Goal: Task Accomplishment & Management: Manage account settings

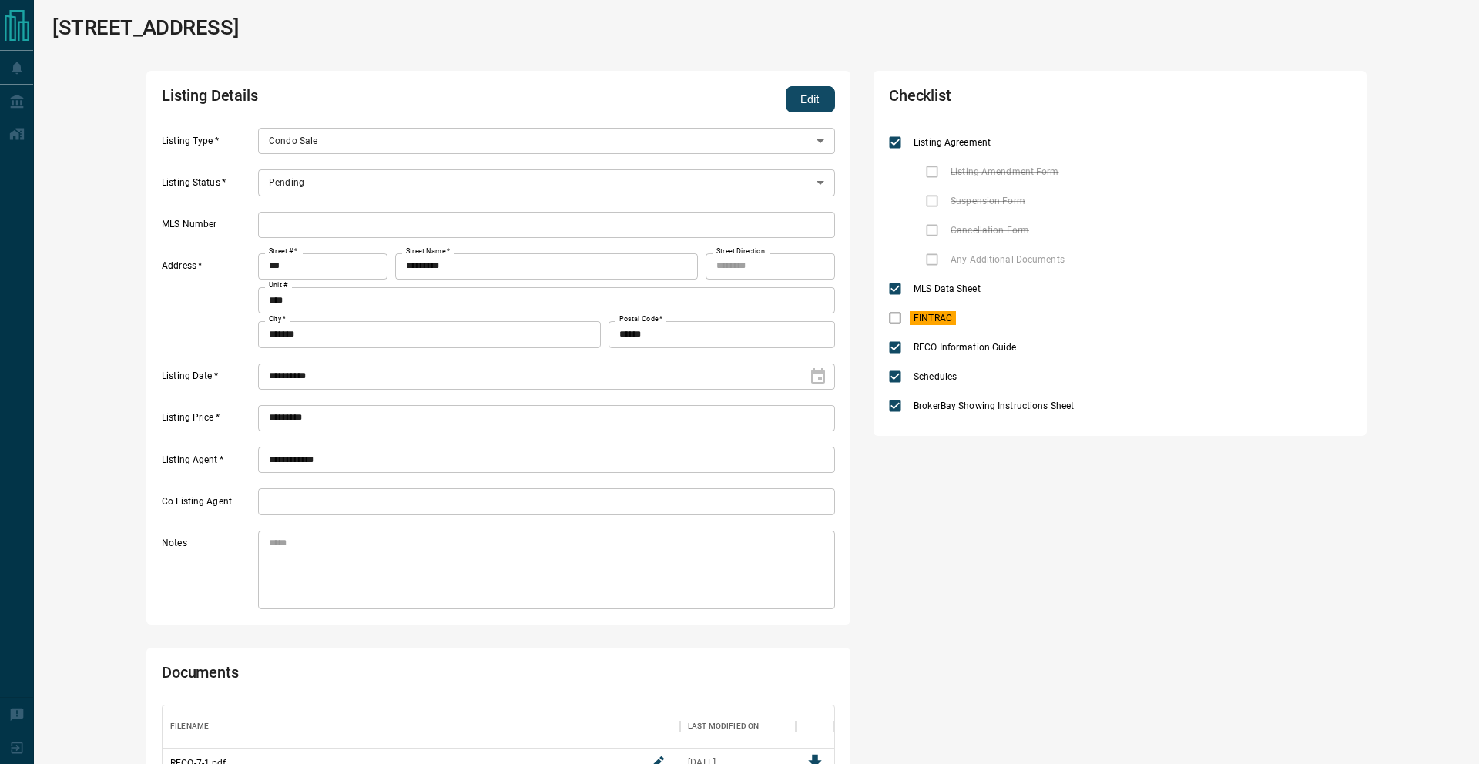
scroll to position [197, 672]
click at [817, 106] on button "Edit" at bounding box center [810, 99] width 49 height 26
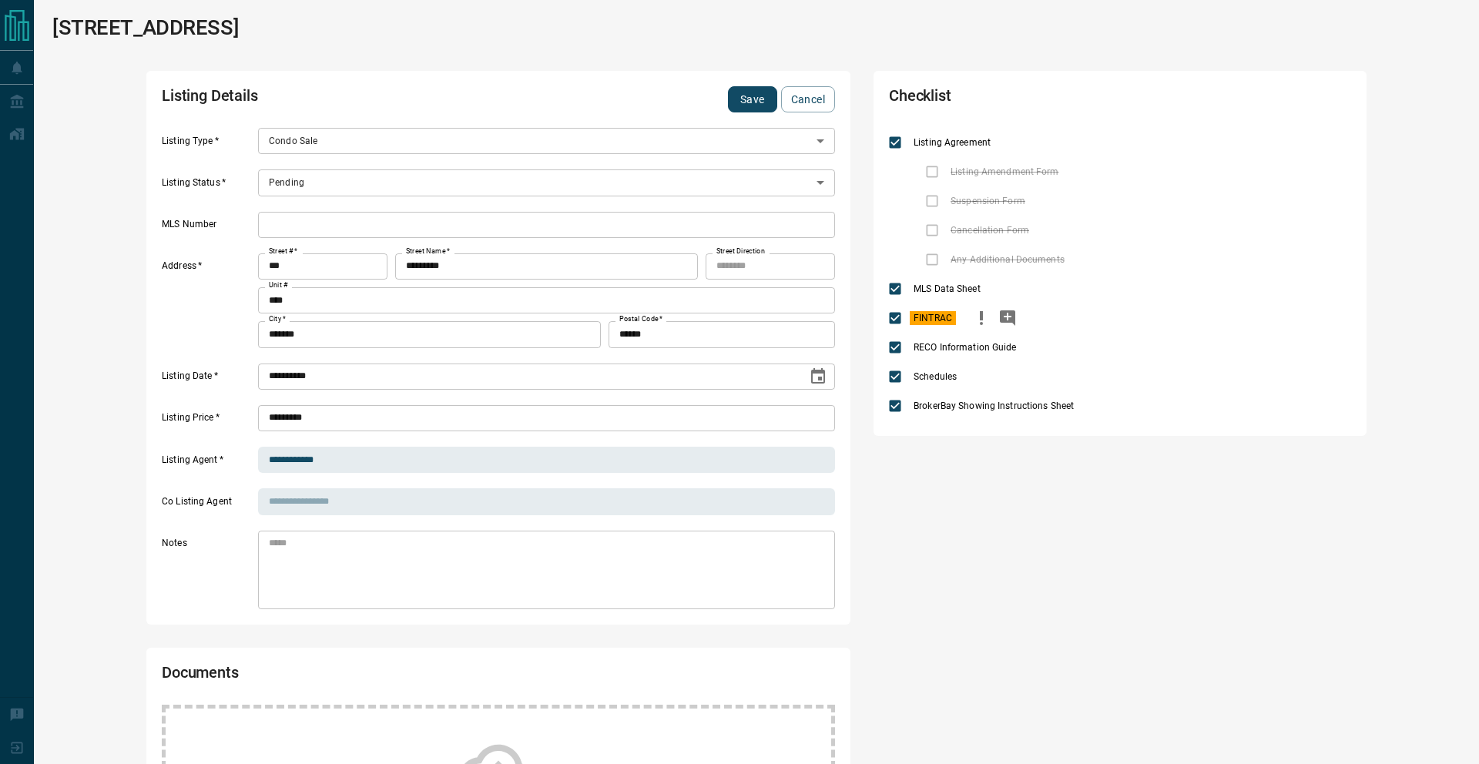
click at [988, 309] on icon "priority" at bounding box center [981, 318] width 18 height 18
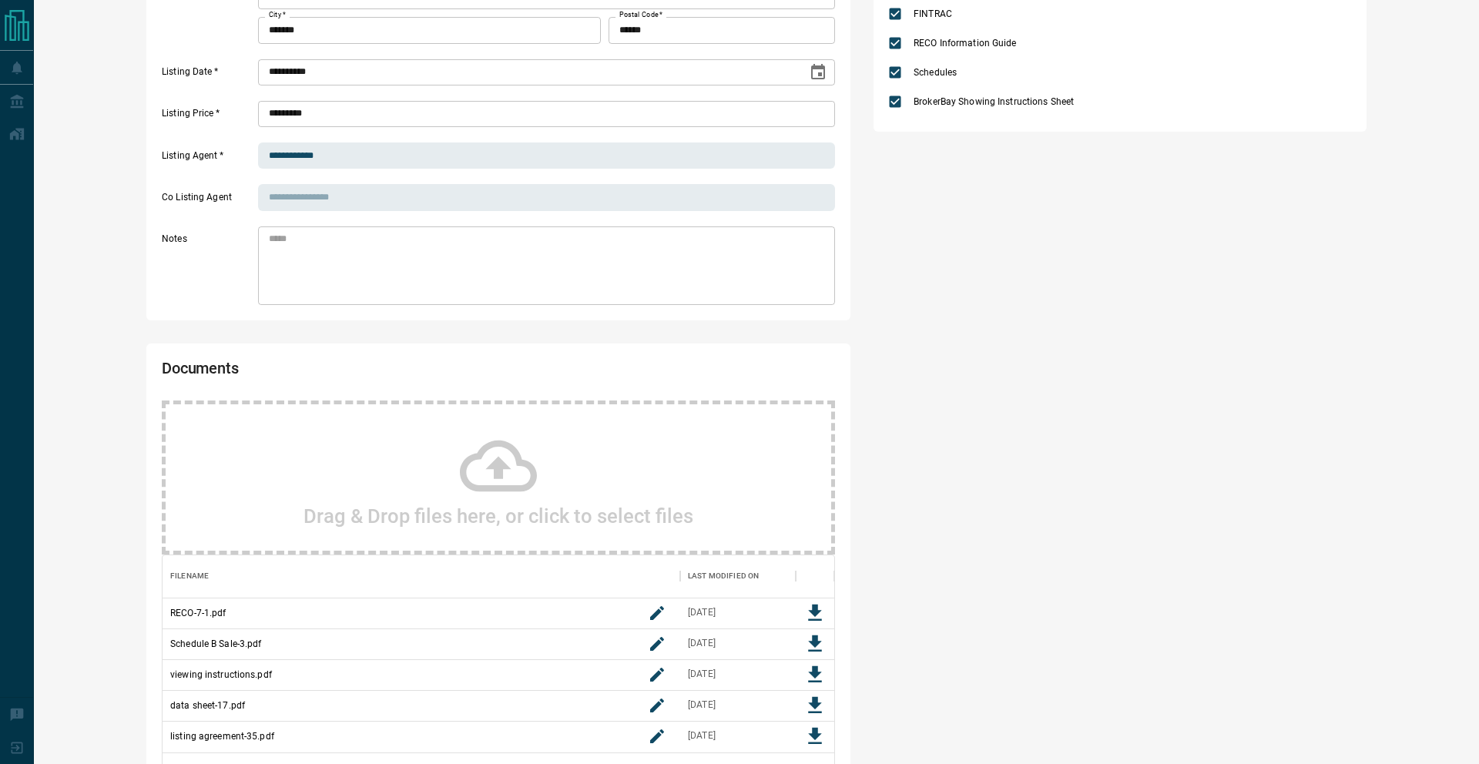
scroll to position [433, 0]
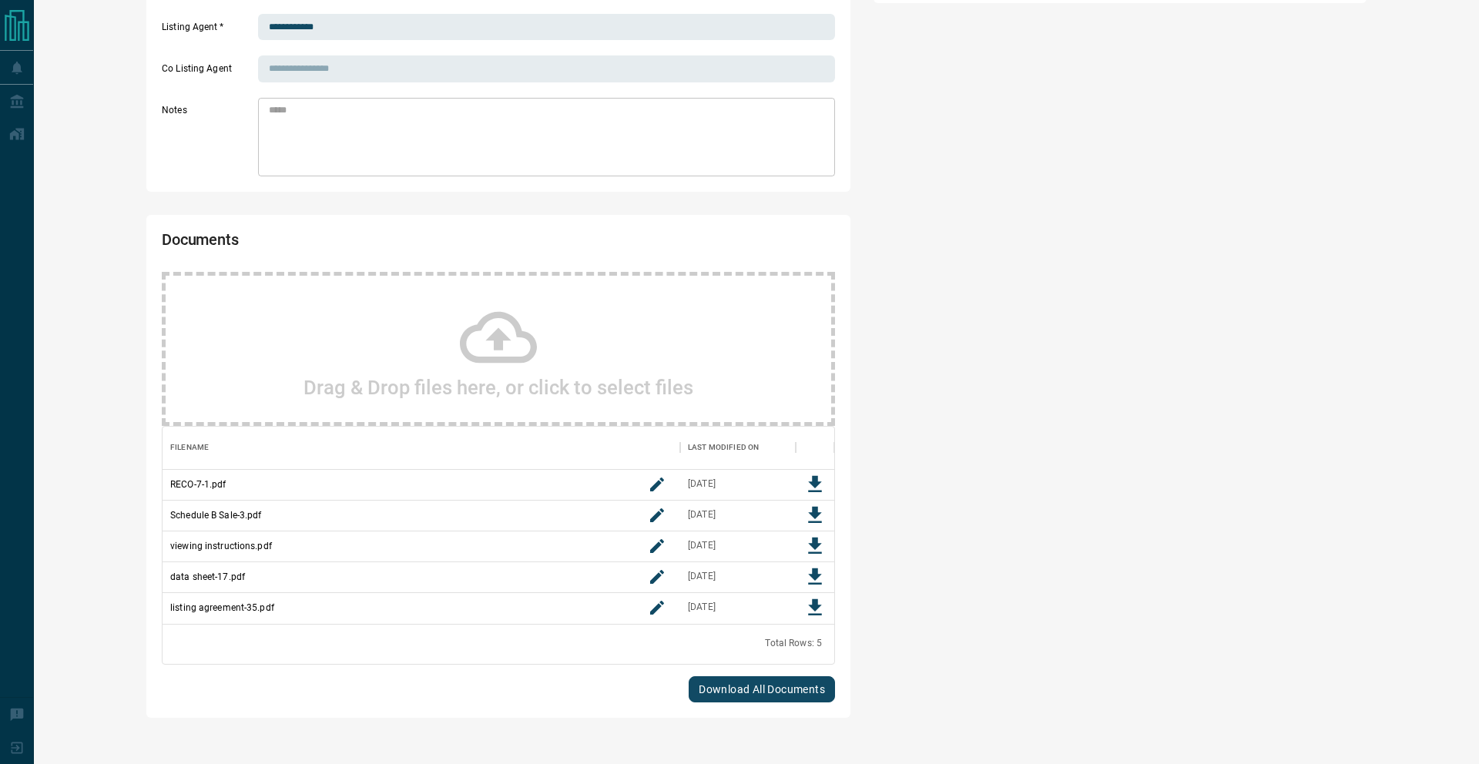
click at [598, 328] on div "Drag & Drop files here, or click to select files" at bounding box center [498, 349] width 673 height 154
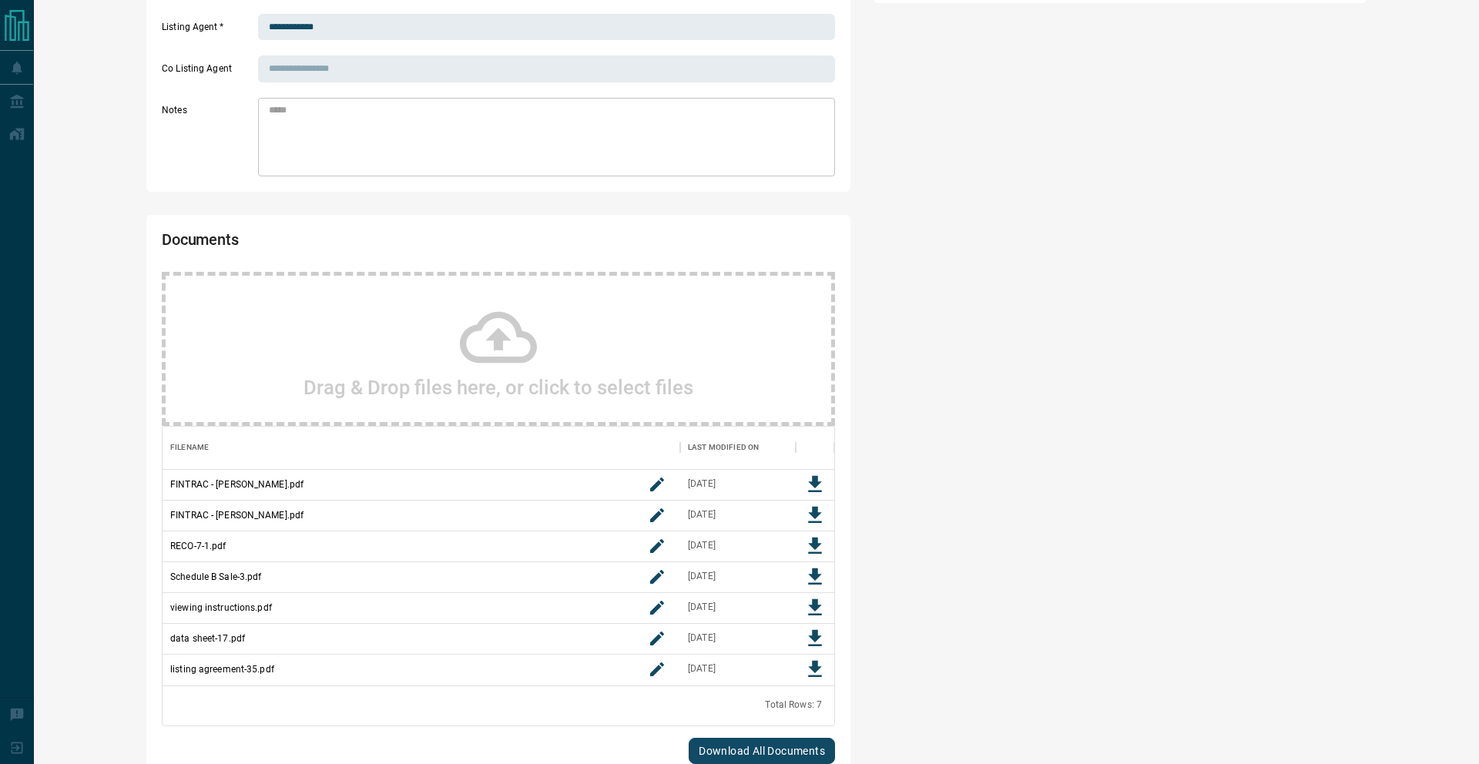
scroll to position [0, 0]
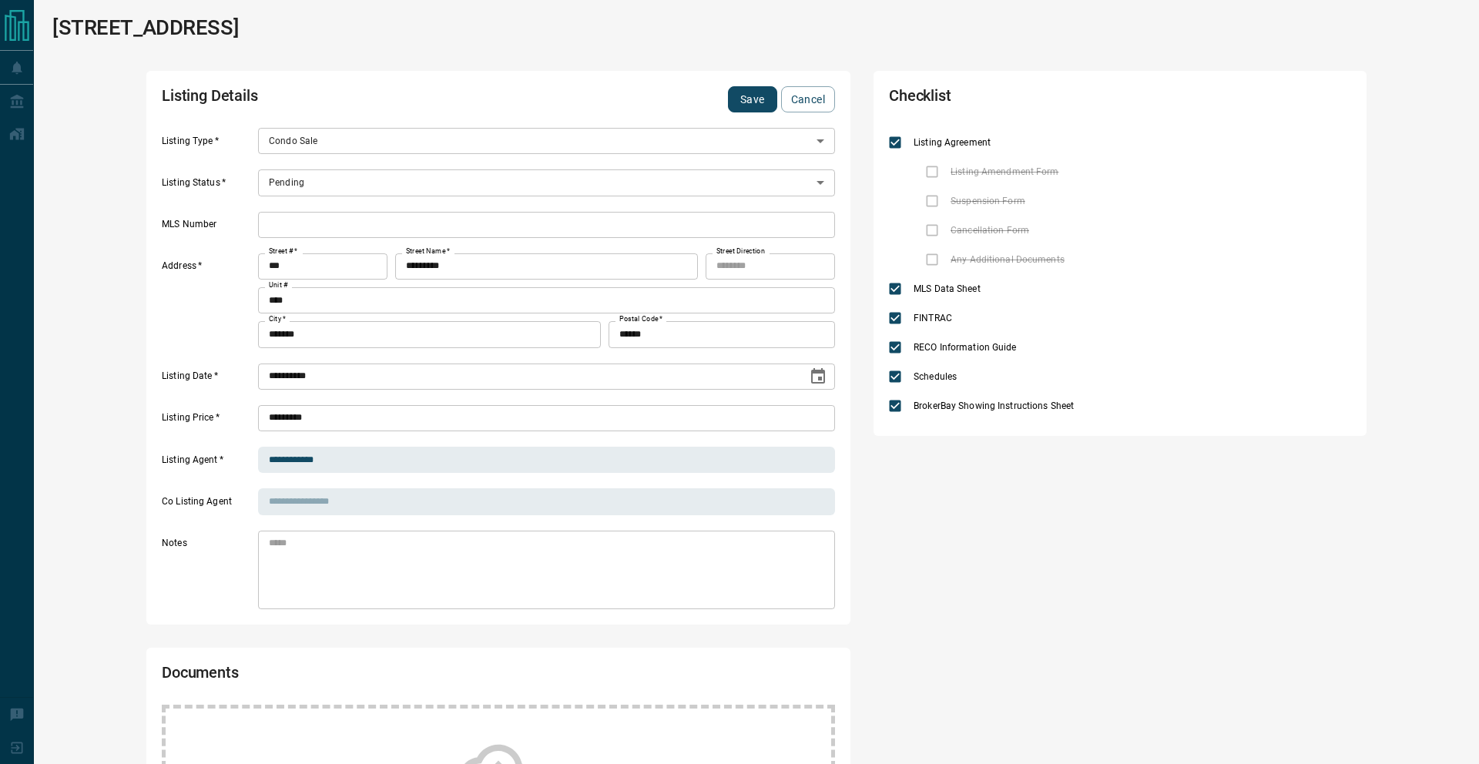
click at [739, 105] on button "Save" at bounding box center [752, 99] width 49 height 26
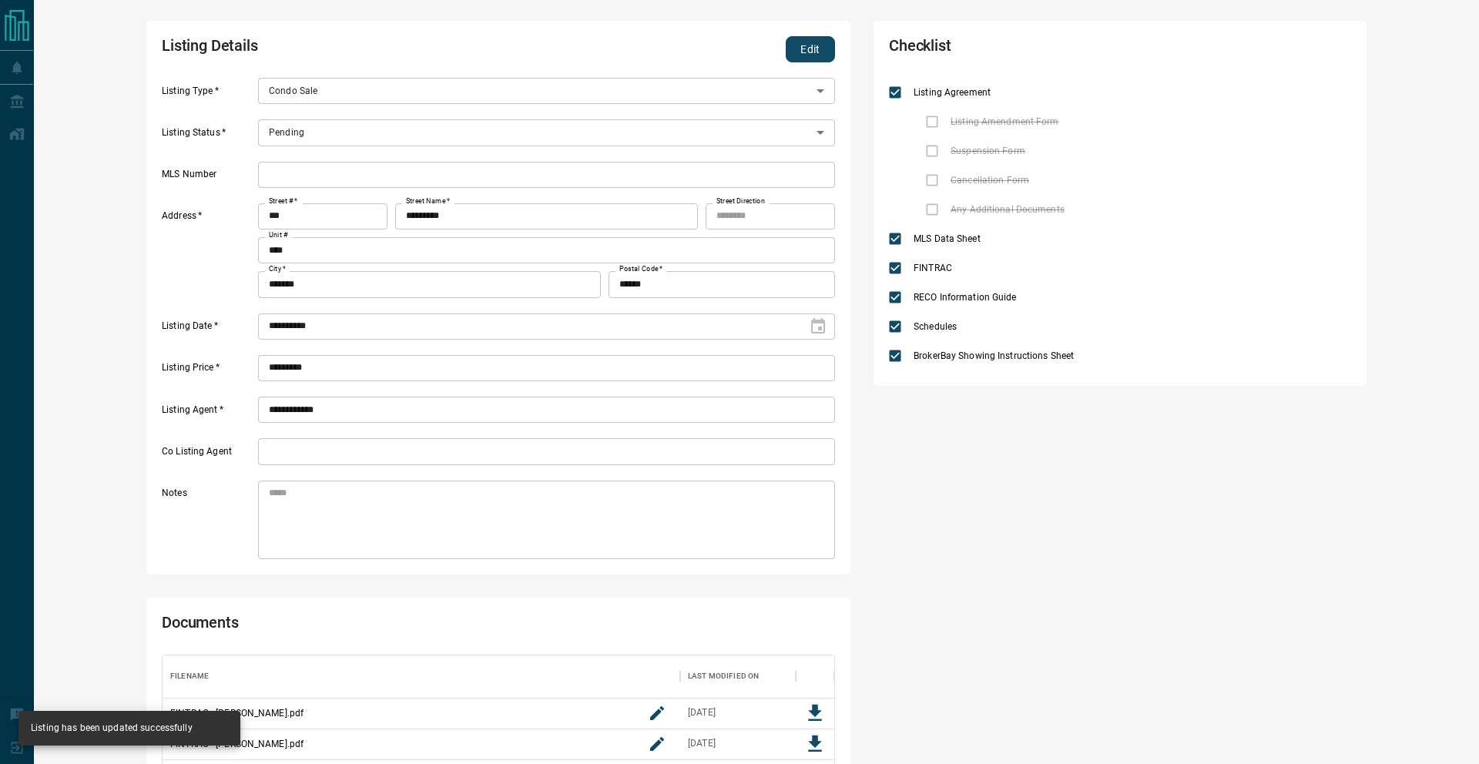
scroll to position [65, 0]
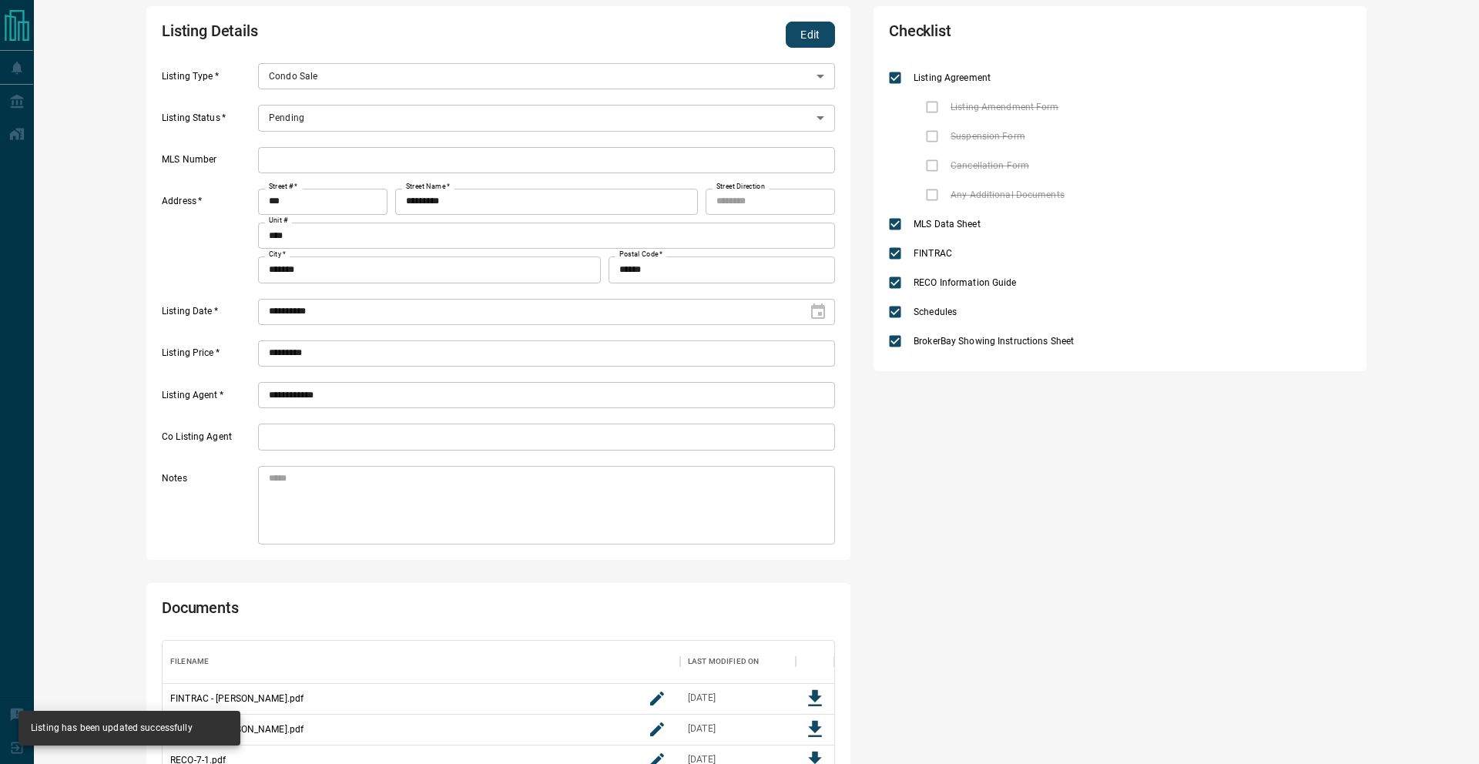
click at [801, 32] on button "Edit" at bounding box center [810, 35] width 49 height 26
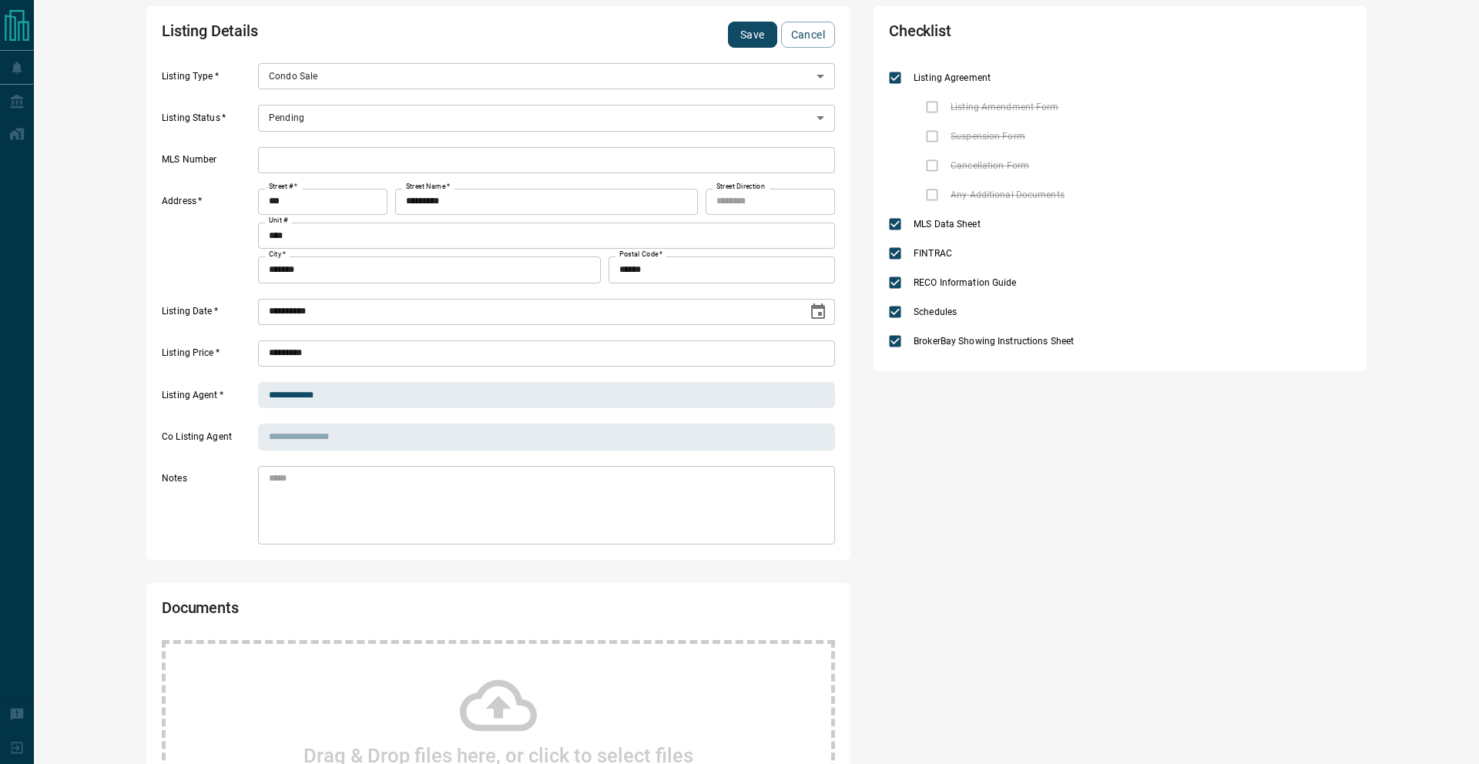
click at [349, 122] on body "**********" at bounding box center [739, 595] width 1479 height 1321
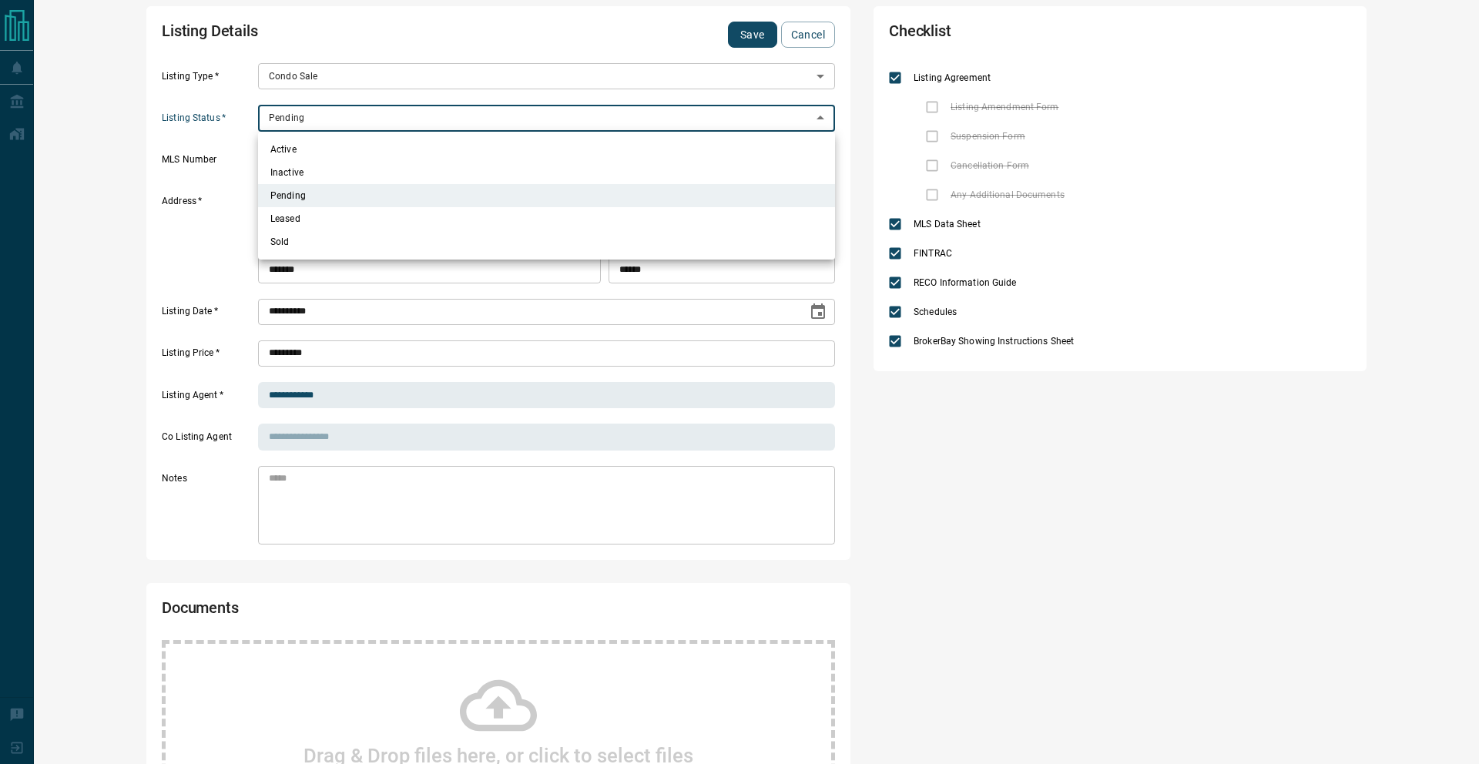
click at [336, 144] on li "Active" at bounding box center [546, 149] width 577 height 23
type input "*"
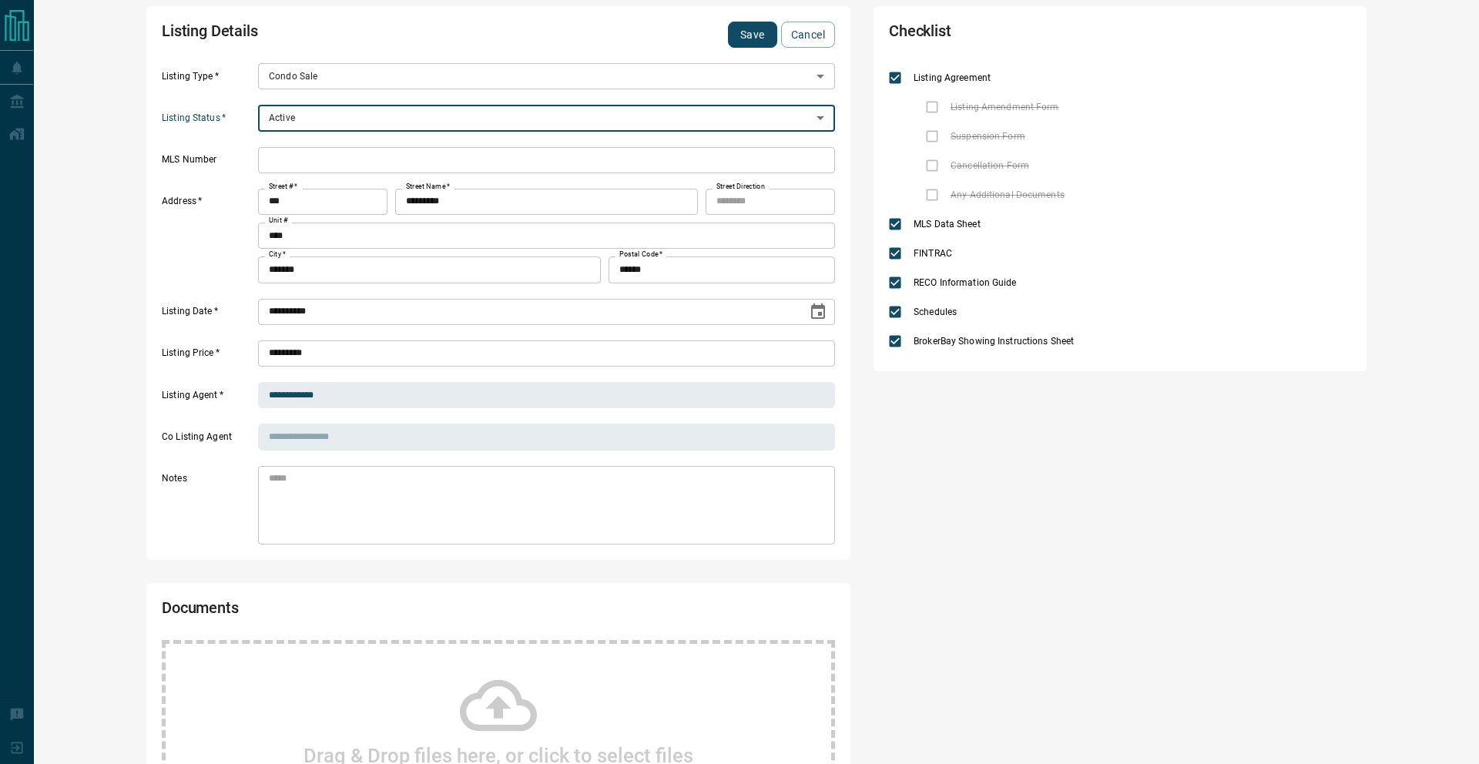
drag, startPoint x: 434, startPoint y: 167, endPoint x: 464, endPoint y: 141, distance: 39.9
click at [434, 167] on input "text" at bounding box center [546, 160] width 577 height 26
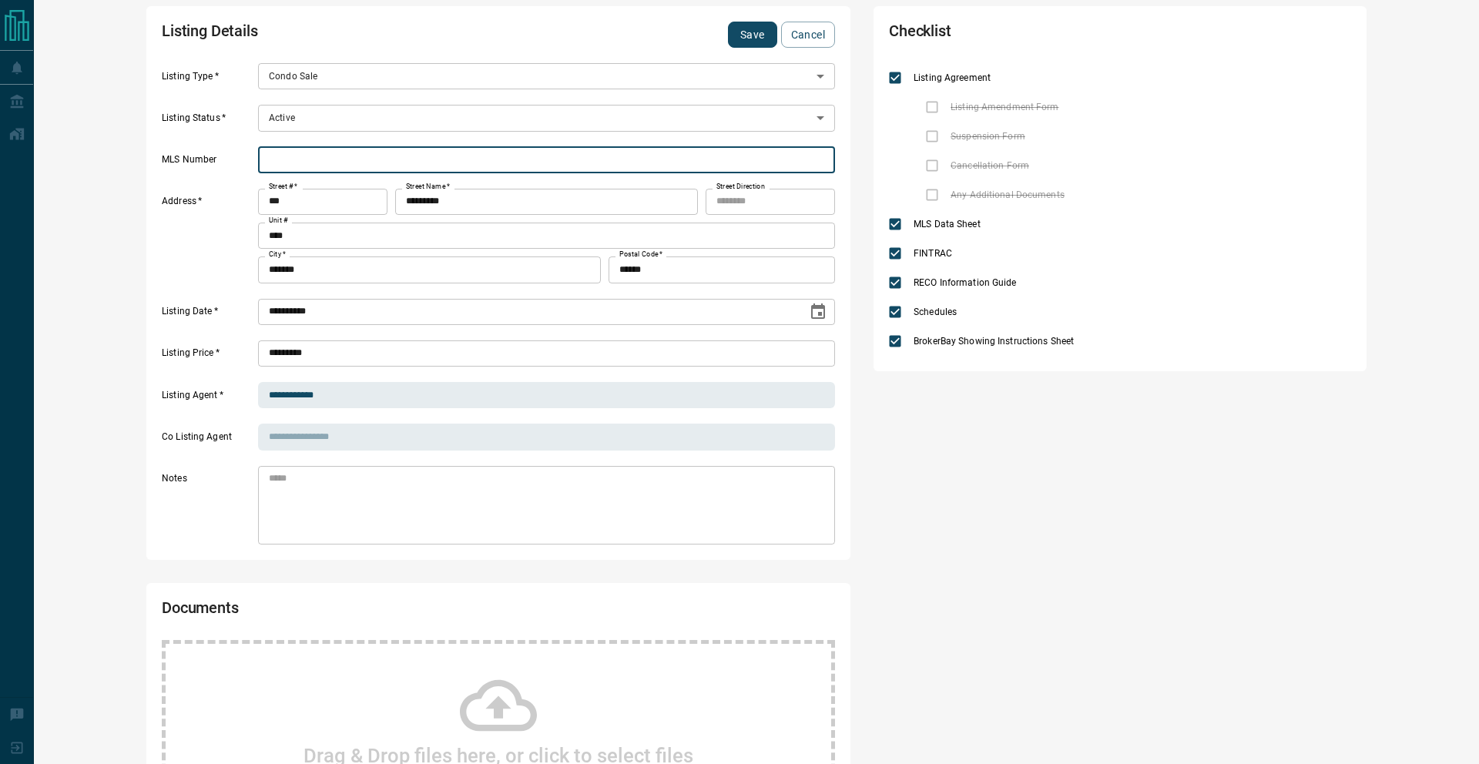
paste input "*********"
type input "*********"
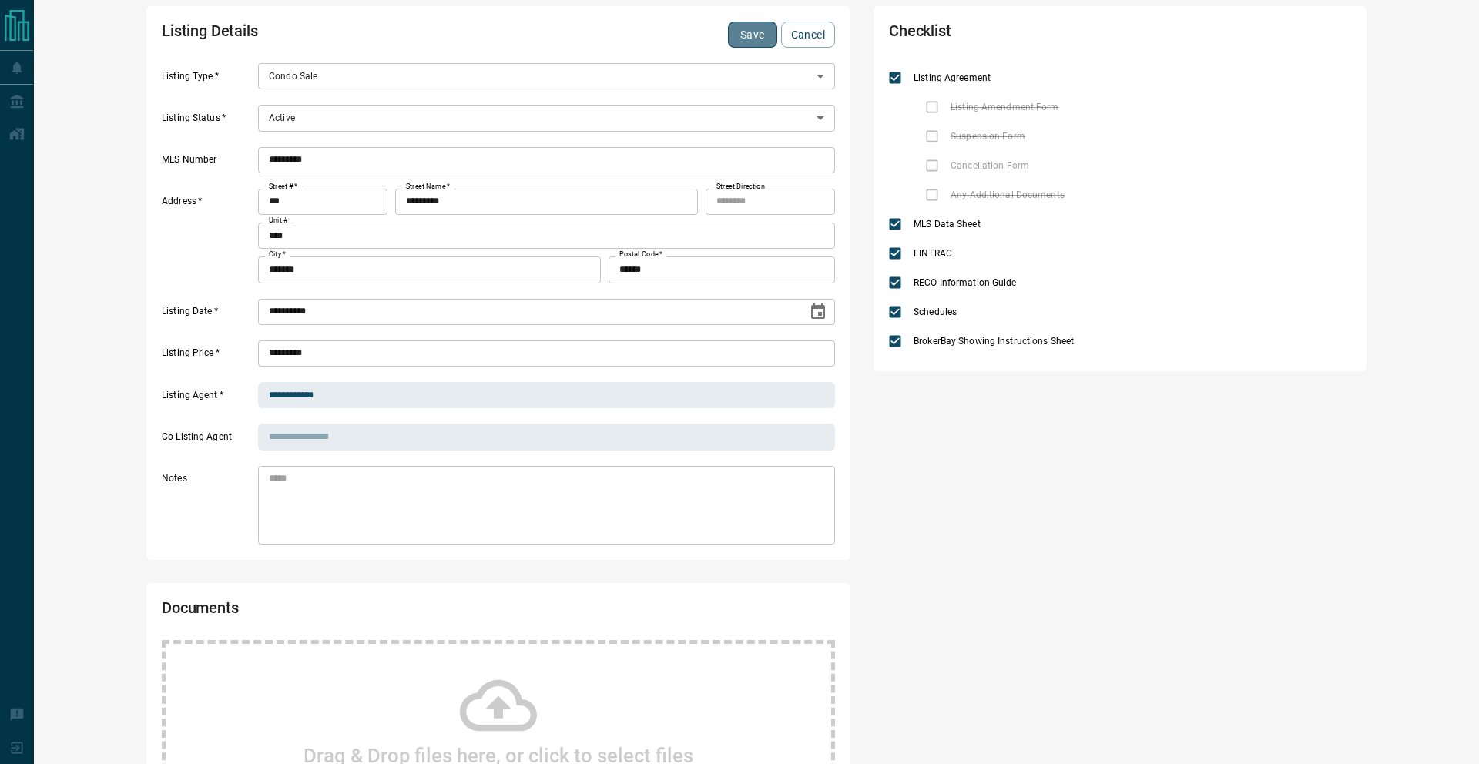
click at [734, 34] on button "Save" at bounding box center [752, 35] width 49 height 26
